Goal: Transaction & Acquisition: Purchase product/service

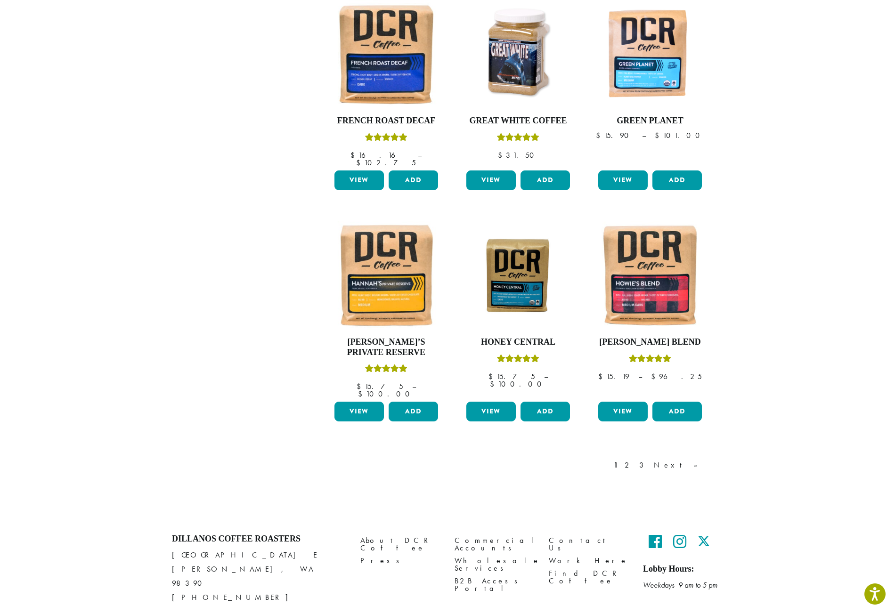
scroll to position [601, 0]
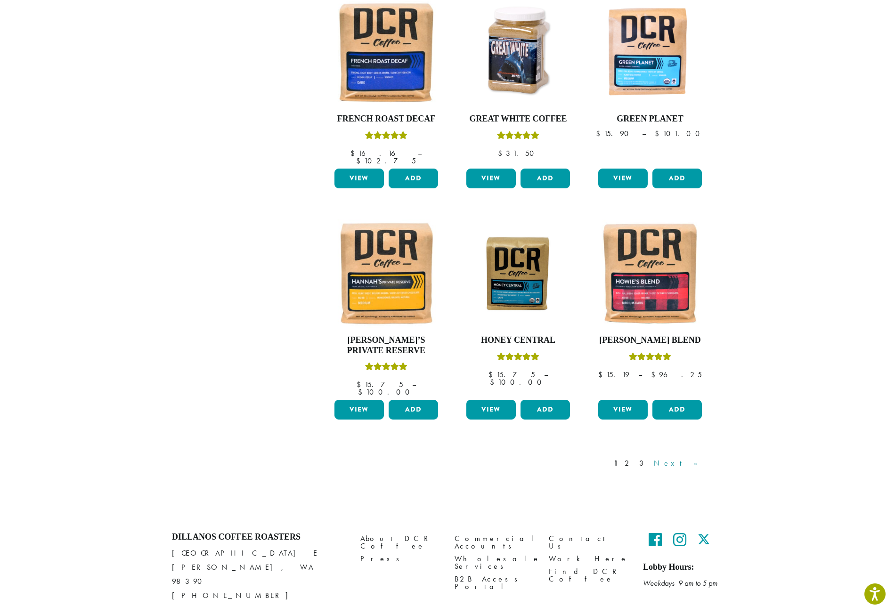
click at [697, 458] on link "Next »" at bounding box center [679, 463] width 54 height 11
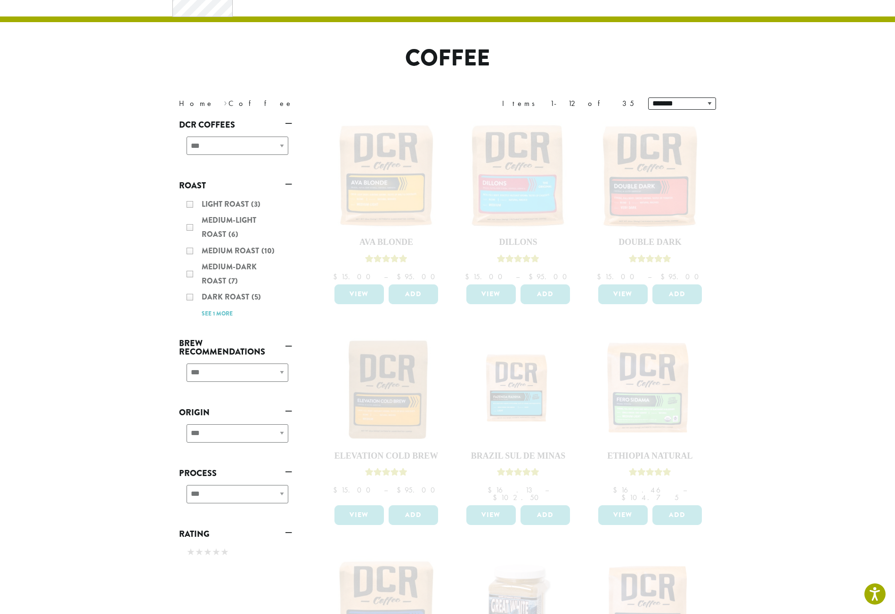
scroll to position [30, 0]
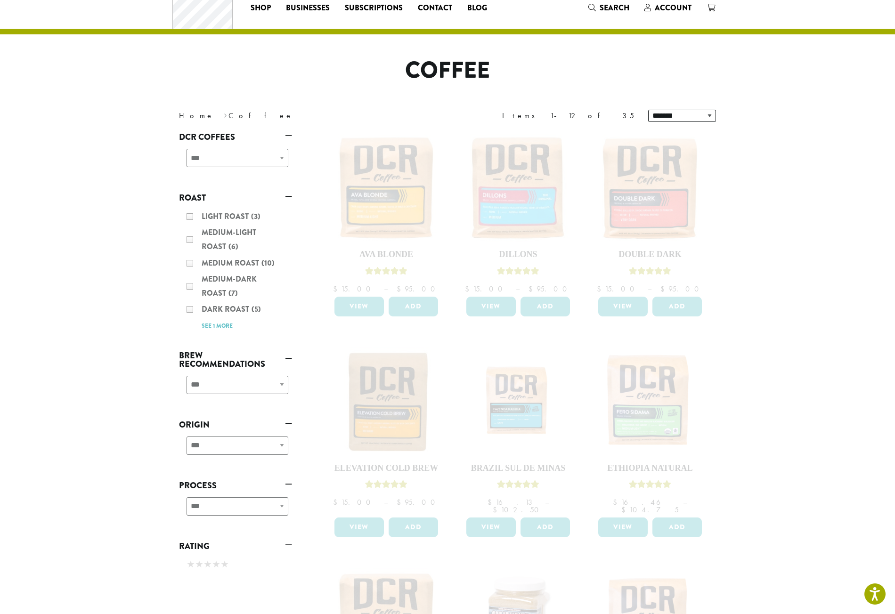
click at [147, 323] on section "**********" at bounding box center [447, 538] width 895 height 1102
click at [192, 284] on div "Light Roast (3) Medium-Light Roast (6) Medium Roast (10) Medium-Dark Roast (7) …" at bounding box center [235, 271] width 113 height 131
click at [185, 287] on div "Light Roast (3) Medium-Light Roast (6) Medium Roast (10) Medium-Dark Roast (7) …" at bounding box center [235, 271] width 113 height 131
click at [191, 285] on div "Light Roast (3) Medium-Light Roast (6) Medium Roast (10) Medium-Dark Roast (7) …" at bounding box center [235, 271] width 113 height 131
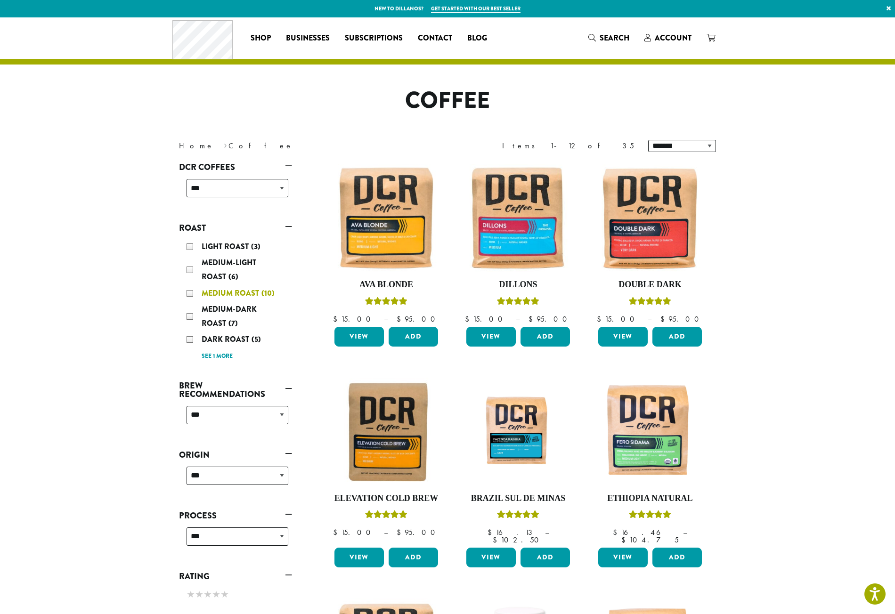
click at [190, 291] on div "Medium Roast (10)" at bounding box center [238, 293] width 102 height 14
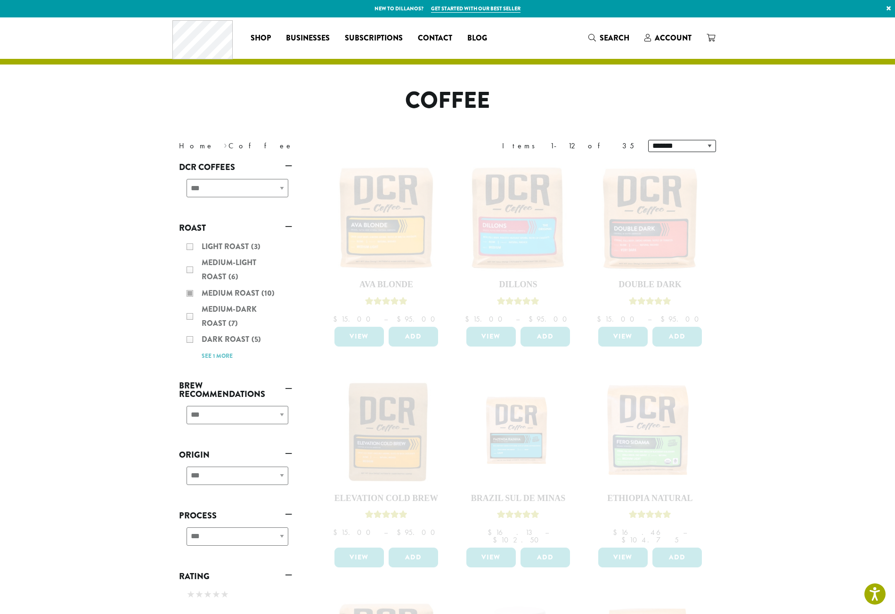
click at [282, 414] on div "**********" at bounding box center [235, 418] width 113 height 33
click at [283, 414] on div "**********" at bounding box center [235, 418] width 113 height 33
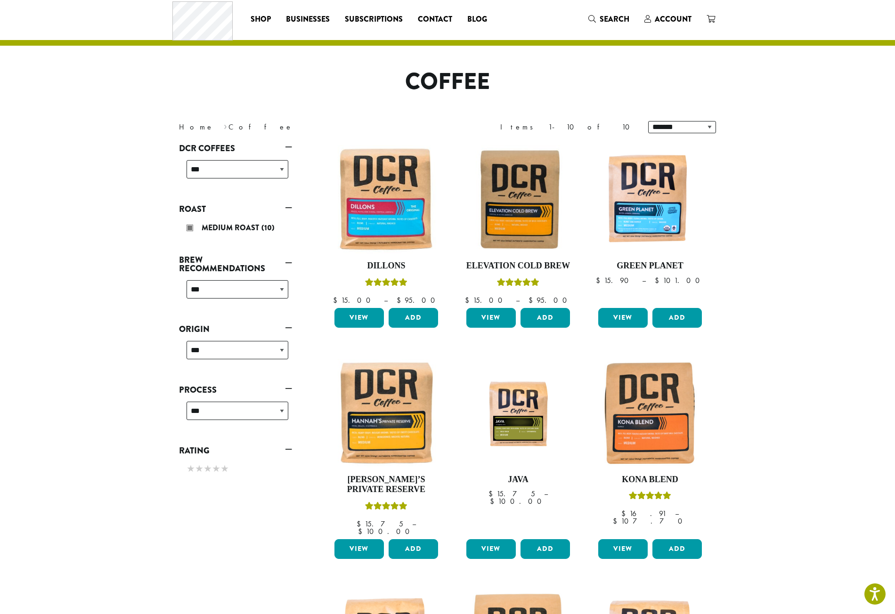
scroll to position [6, 0]
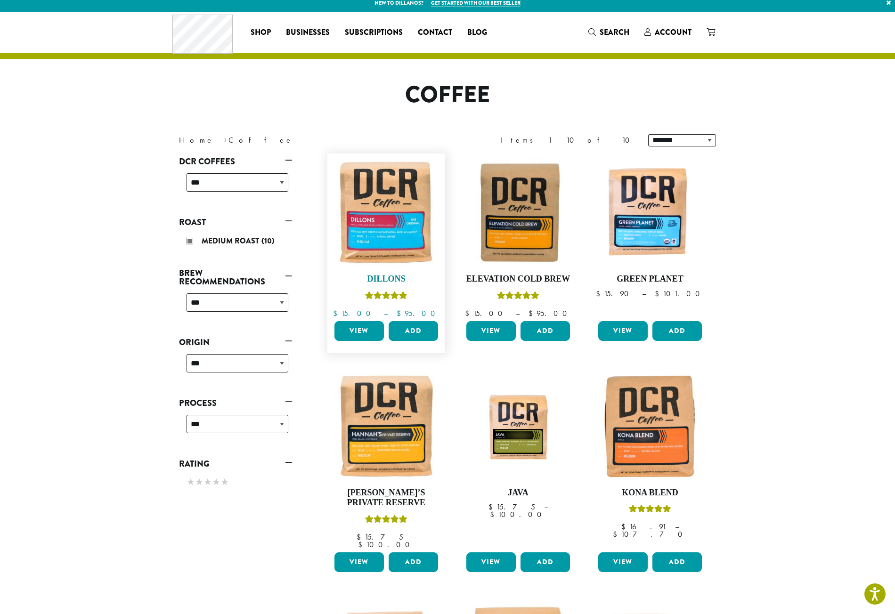
click at [400, 233] on img at bounding box center [386, 212] width 108 height 108
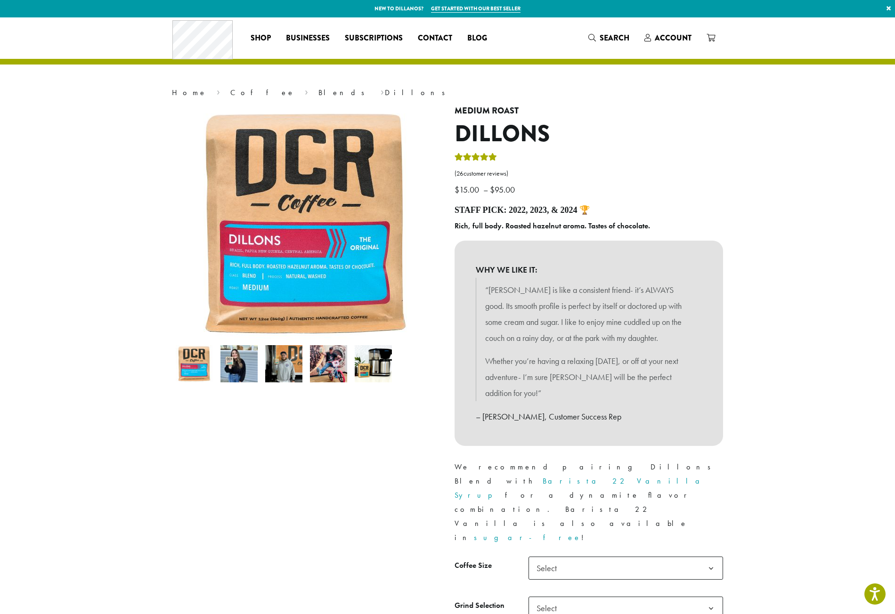
click at [242, 362] on img at bounding box center [238, 363] width 37 height 37
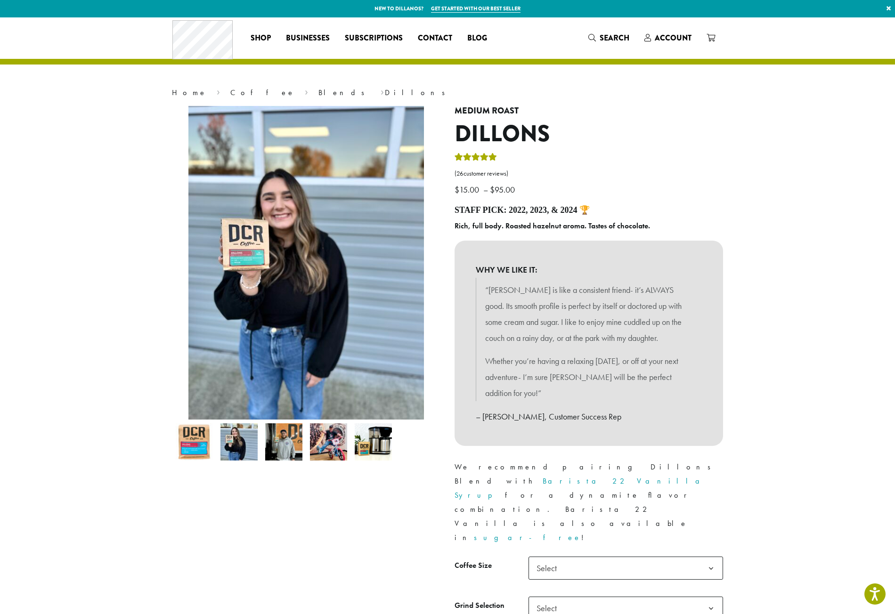
click at [290, 441] on img at bounding box center [283, 442] width 37 height 37
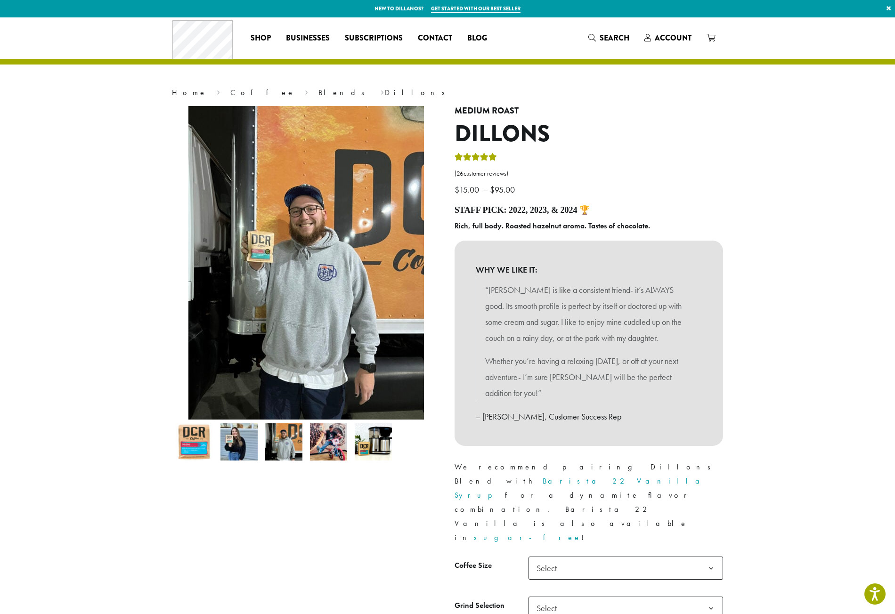
click at [302, 441] on img at bounding box center [283, 442] width 37 height 37
click at [369, 440] on img at bounding box center [373, 442] width 37 height 37
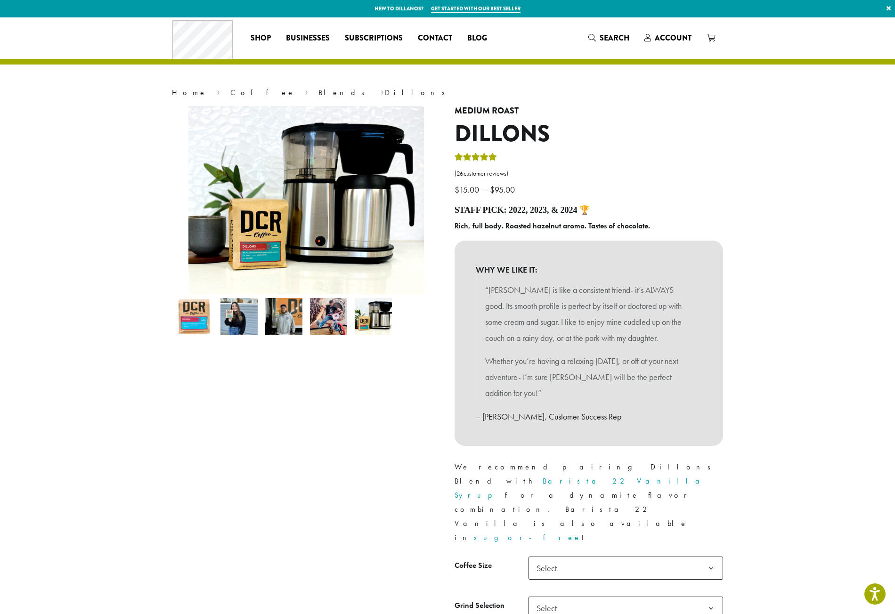
click at [335, 322] on img at bounding box center [328, 316] width 37 height 37
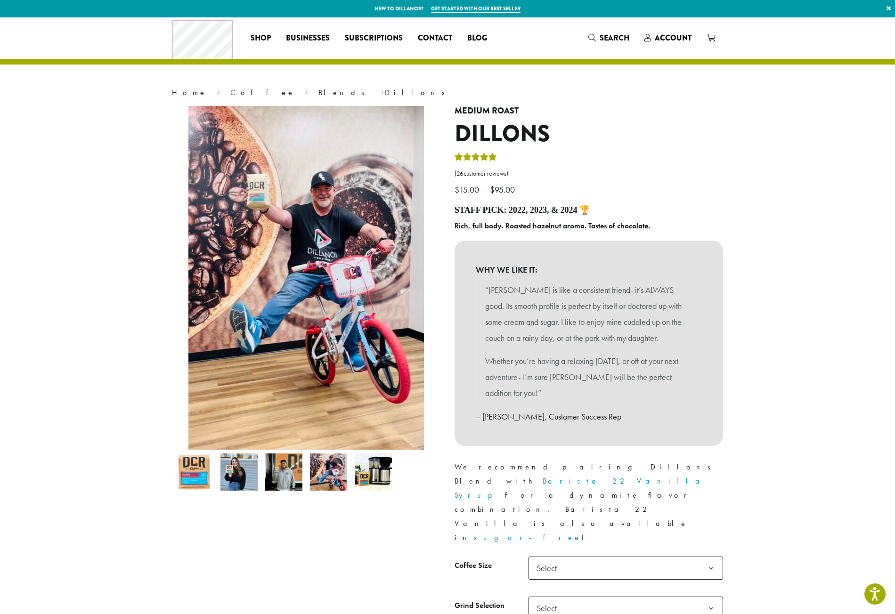
scroll to position [0, 0]
click at [191, 477] on img at bounding box center [194, 471] width 37 height 37
